Goal: Transaction & Acquisition: Purchase product/service

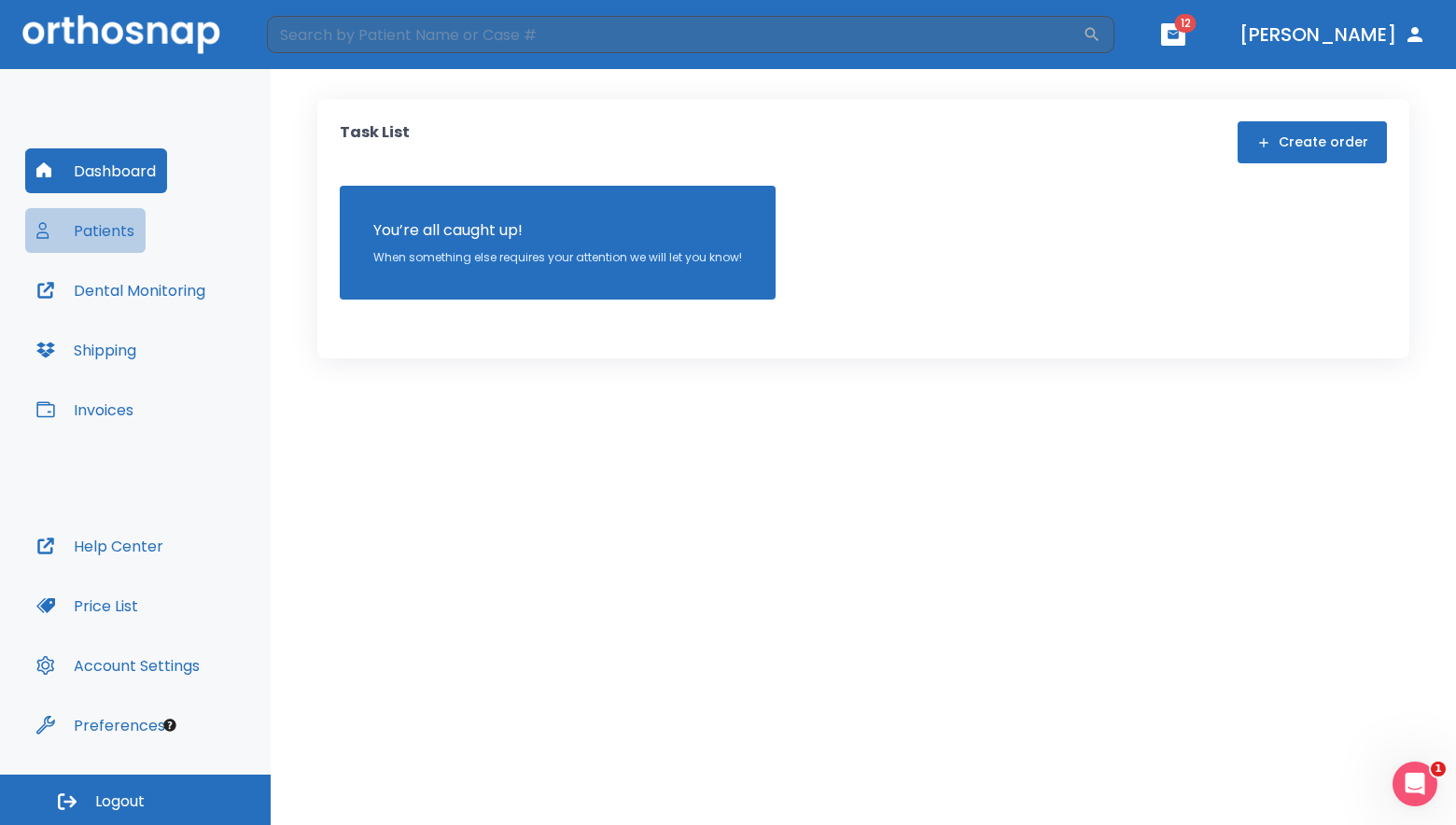
click at [96, 230] on button "Patients" at bounding box center [86, 231] width 121 height 45
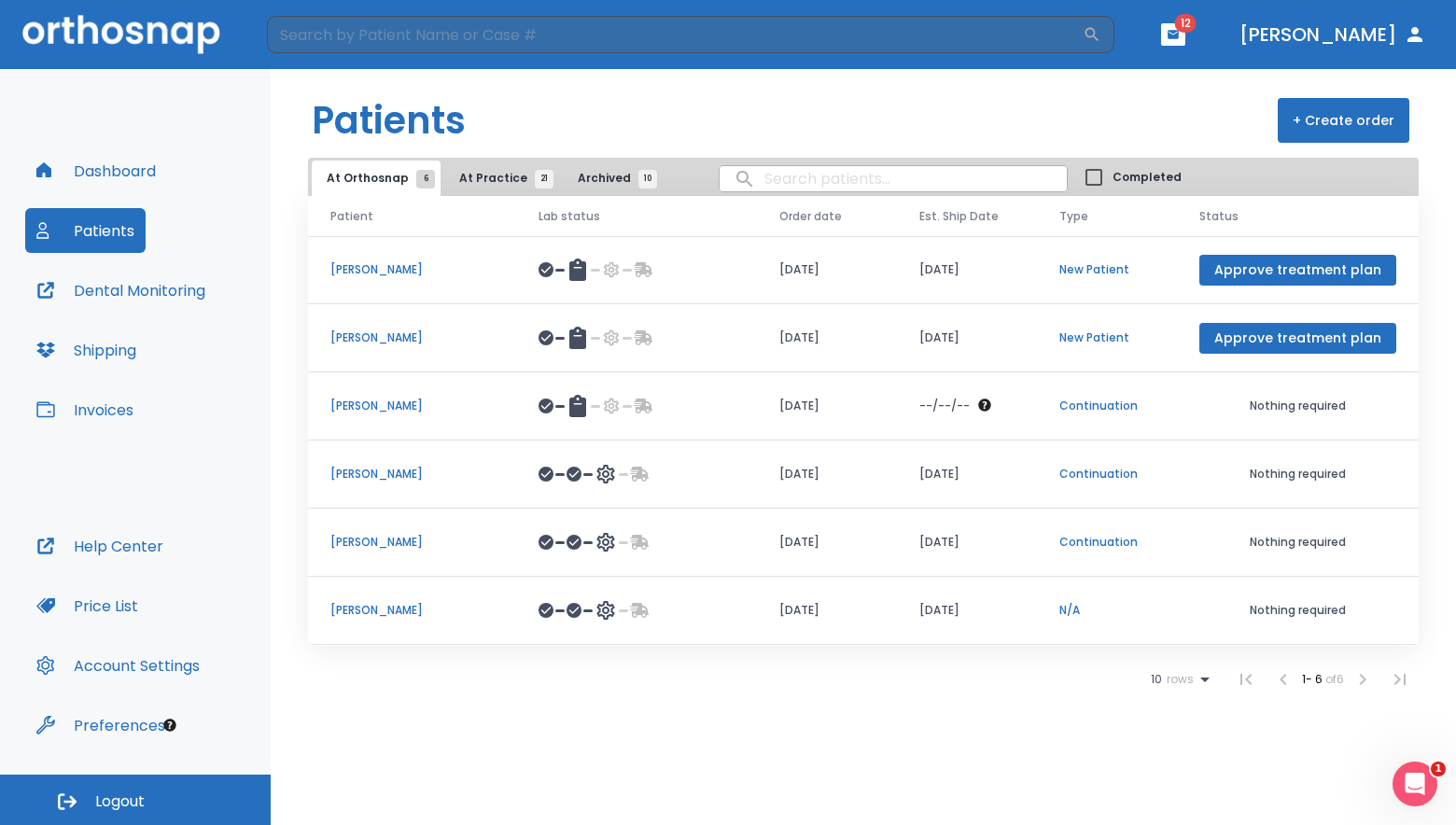
click at [472, 181] on span "At Practice 21" at bounding box center [501, 177] width 85 height 17
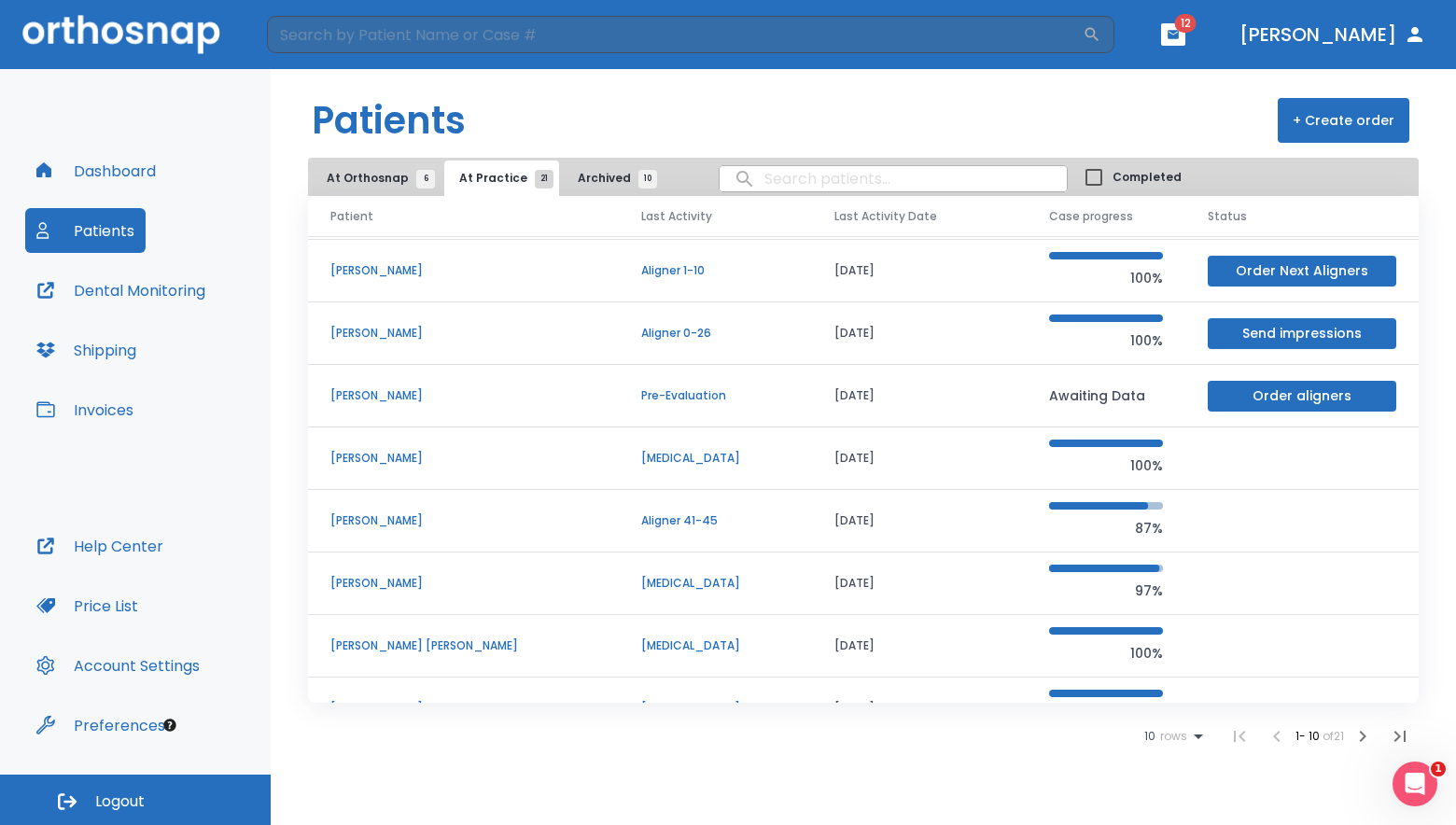
scroll to position [160, 0]
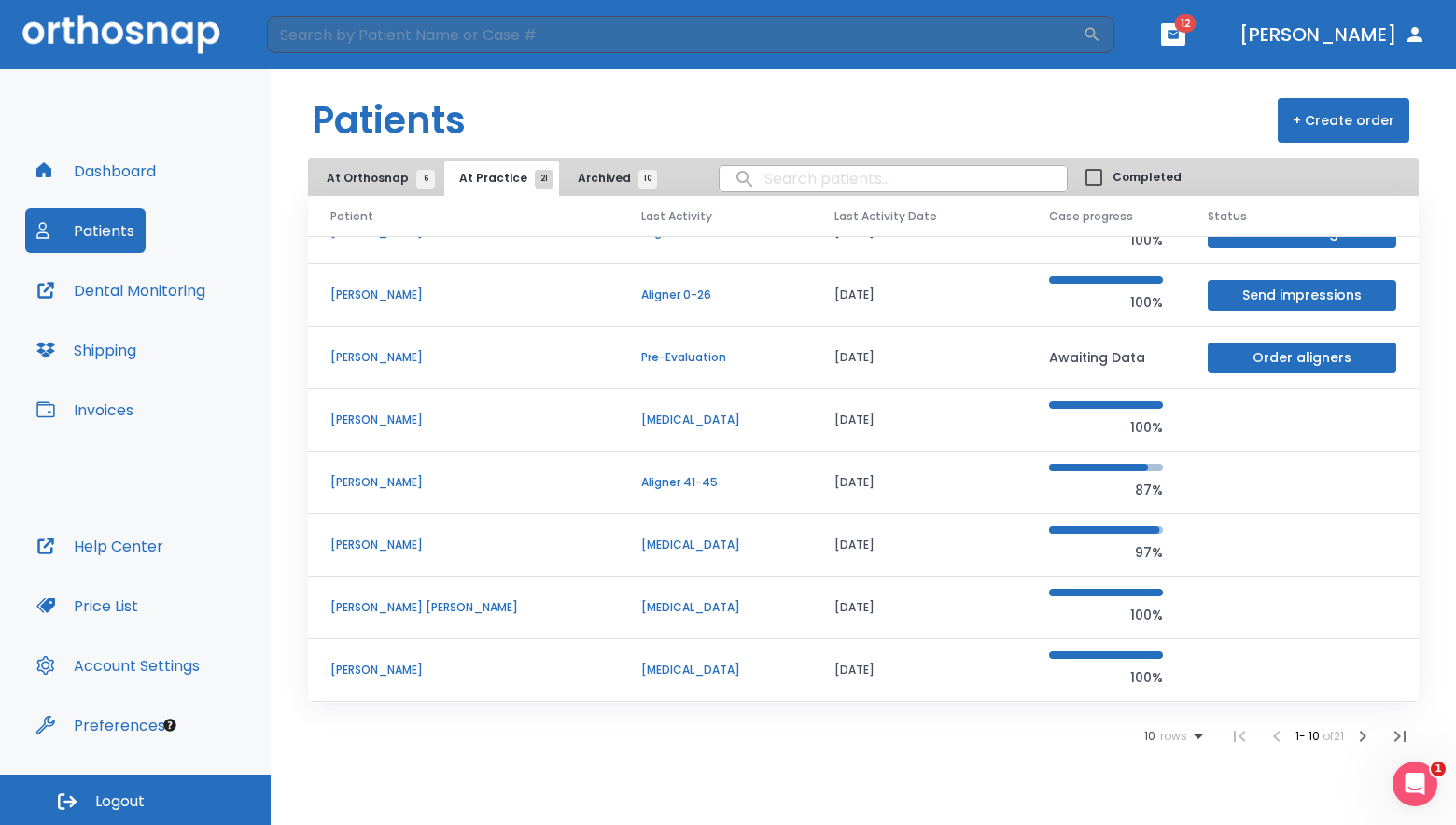
click at [1359, 741] on icon "button" at bounding box center [1362, 735] width 22 height 22
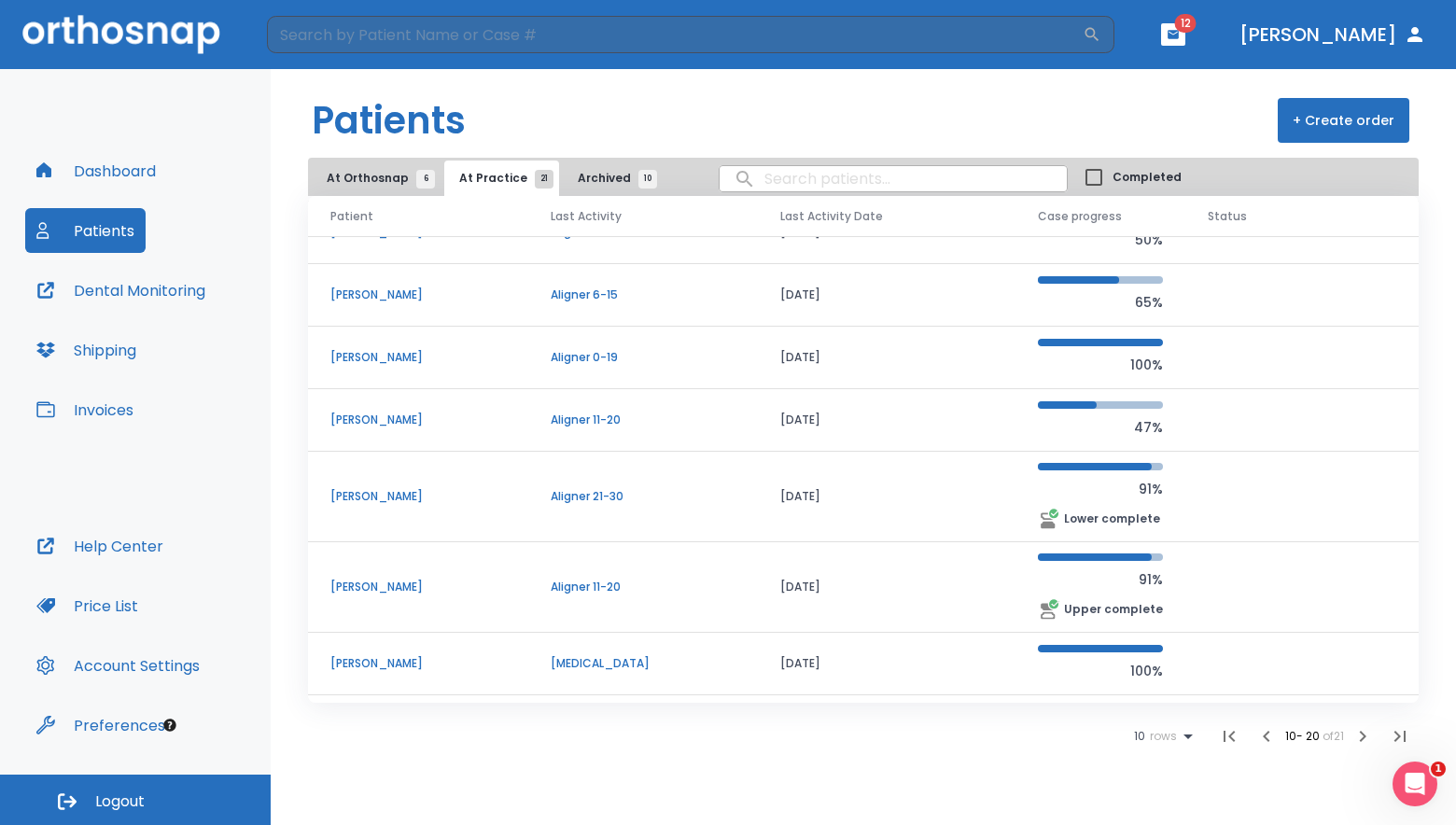
click at [360, 422] on p "[PERSON_NAME]" at bounding box center [418, 419] width 175 height 17
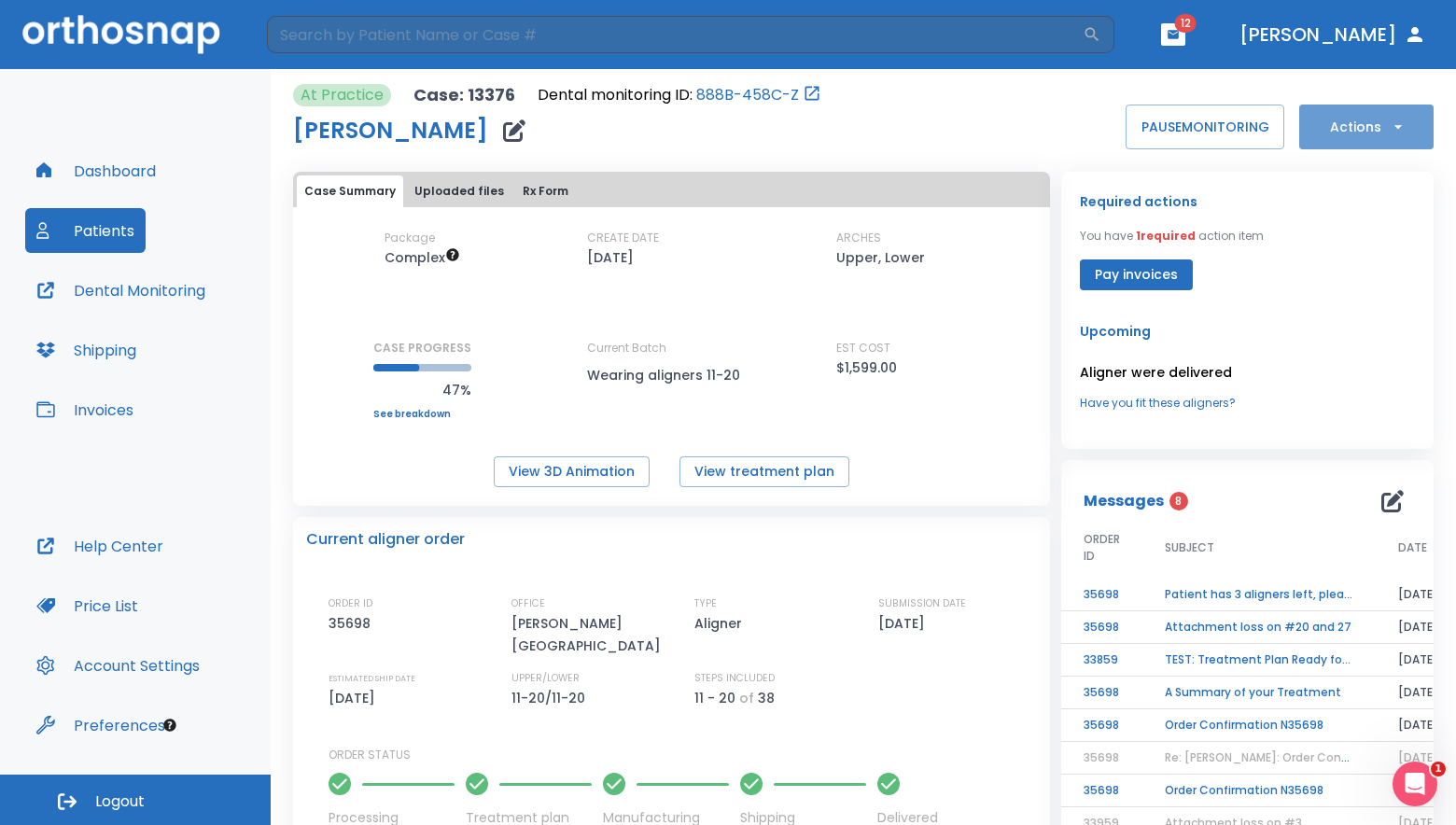
click at [1398, 139] on button "Actions" at bounding box center [1366, 127] width 134 height 45
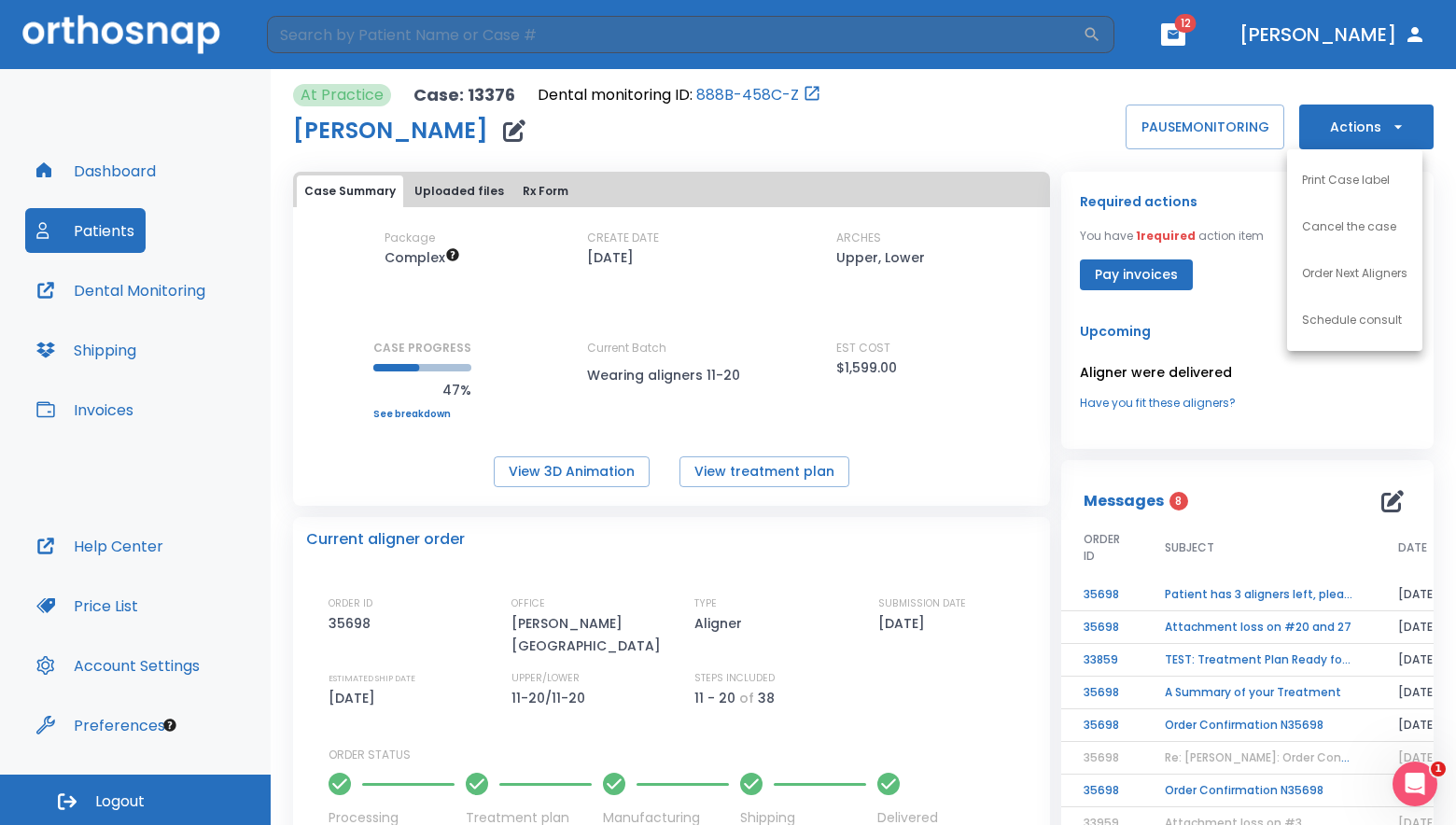
click at [1358, 269] on p "Order Next Aligners" at bounding box center [1355, 273] width 105 height 17
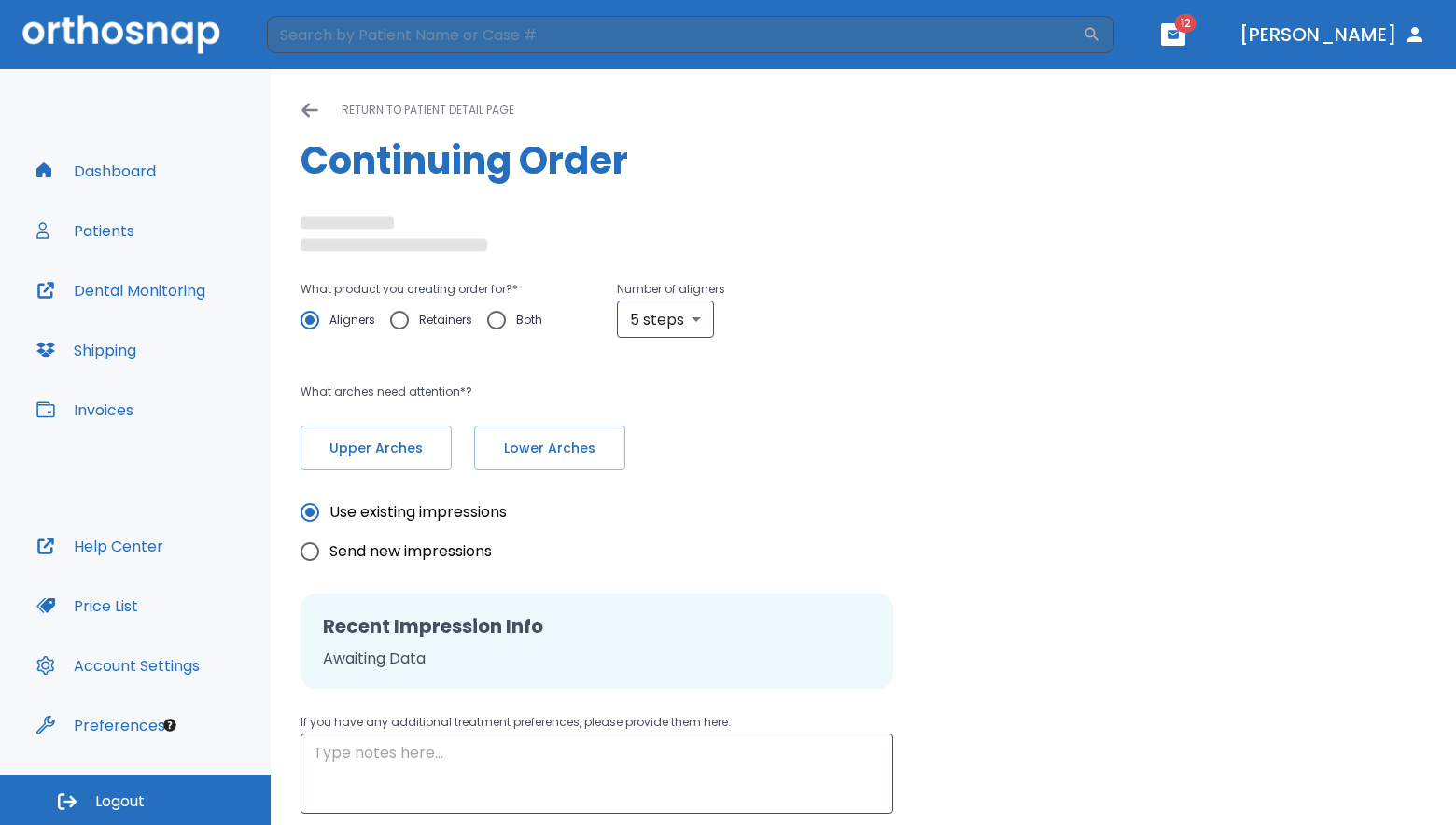
type input "10"
type textarea "Never send me a 5-step batch - Always at least 10 - Dr. [PERSON_NAME]"
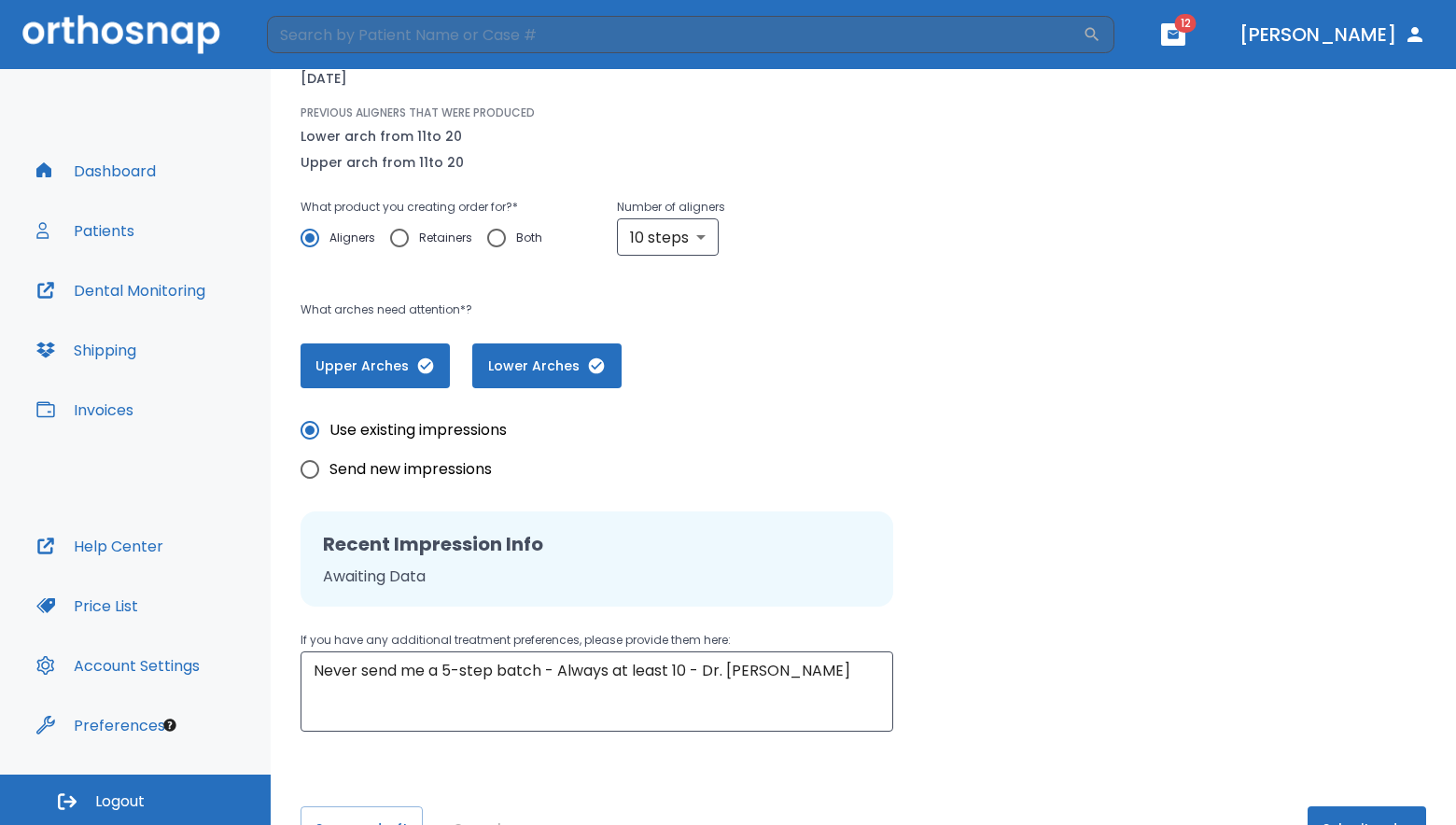
scroll to position [265, 0]
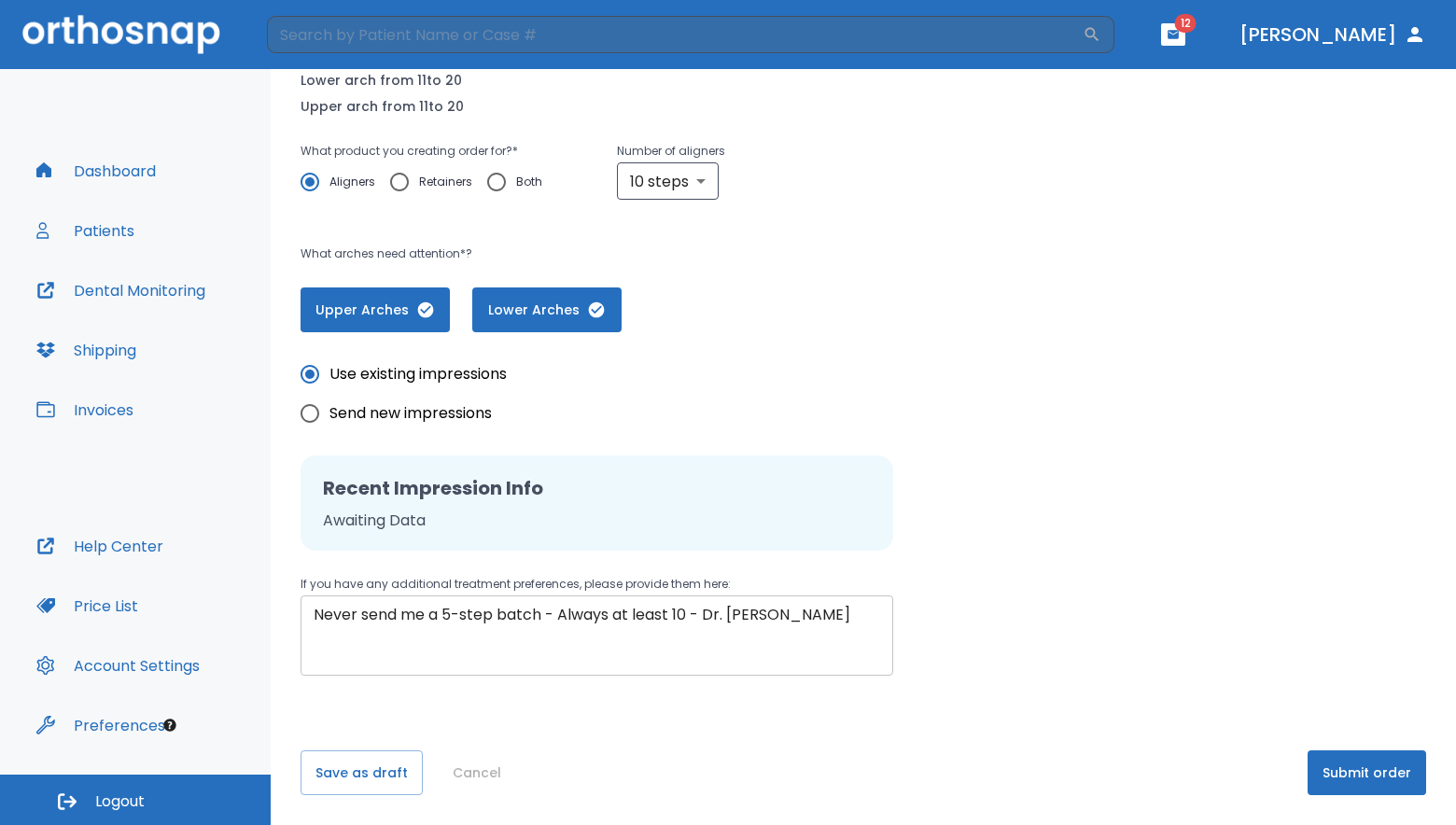
click at [523, 613] on textarea "Never send me a 5-step batch - Always at least 10 - Dr. [PERSON_NAME]" at bounding box center [596, 636] width 566 height 64
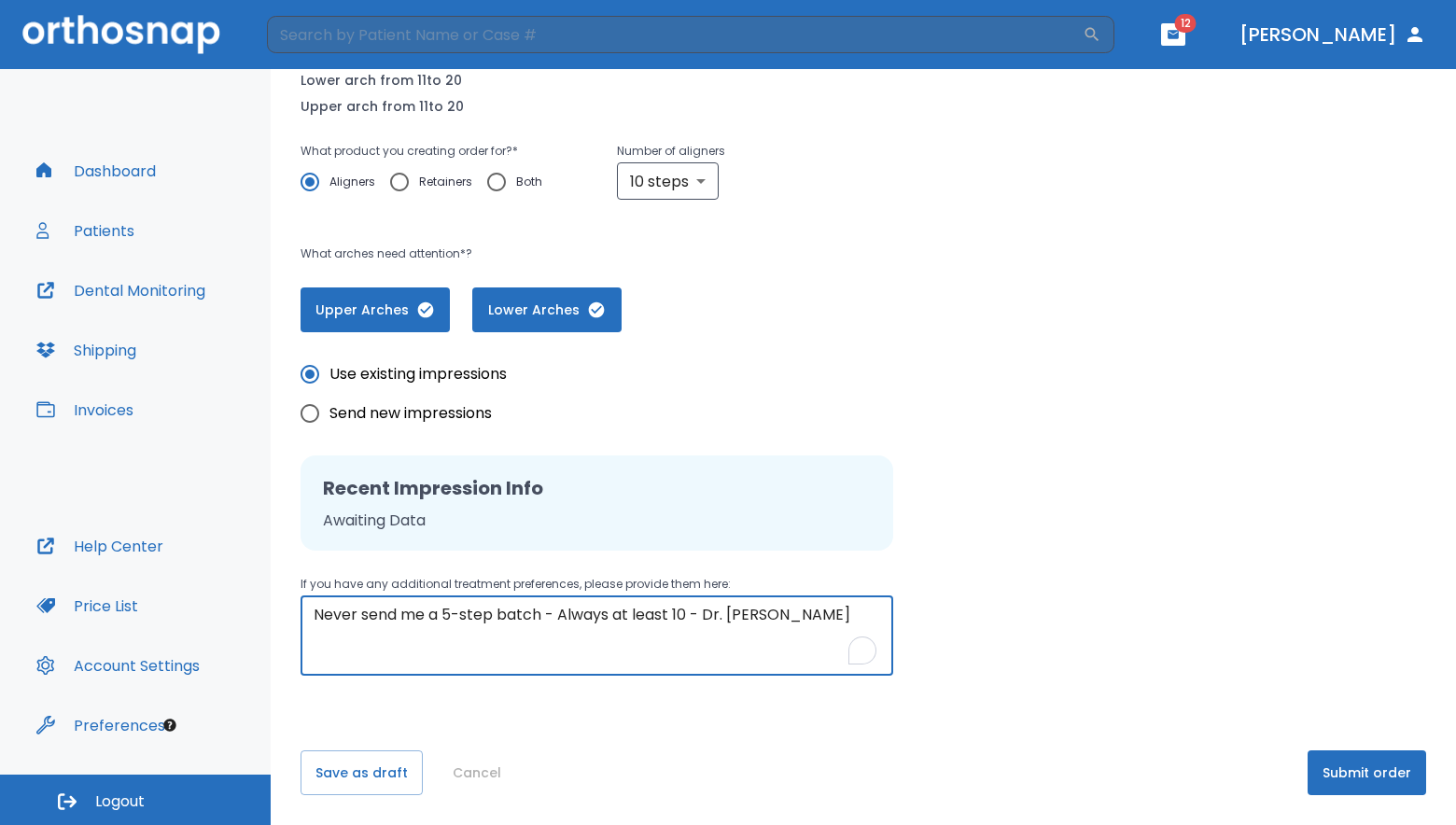
click at [523, 613] on textarea "Never send me a 5-step batch - Always at least 10 - Dr. [PERSON_NAME]" at bounding box center [596, 636] width 566 height 64
click at [1367, 778] on button "Submit order" at bounding box center [1367, 772] width 119 height 45
